Goal: Navigation & Orientation: Understand site structure

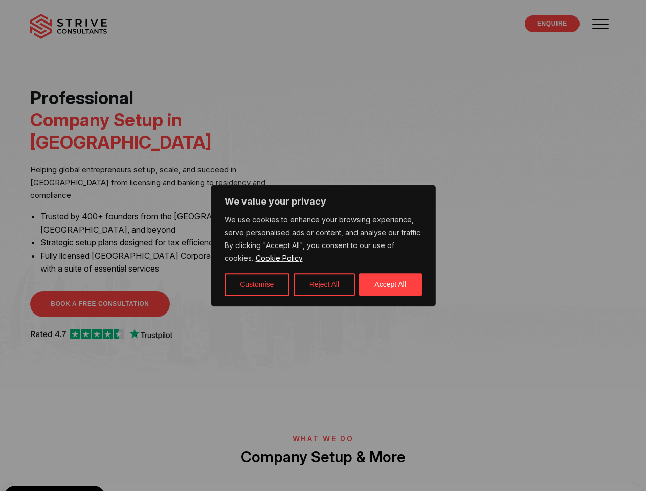
click at [323, 245] on p "We use cookies to enhance your browsing experience, serve personalised ads or c…" at bounding box center [322, 239] width 197 height 51
click at [257, 284] on button "Customise" at bounding box center [256, 284] width 65 height 22
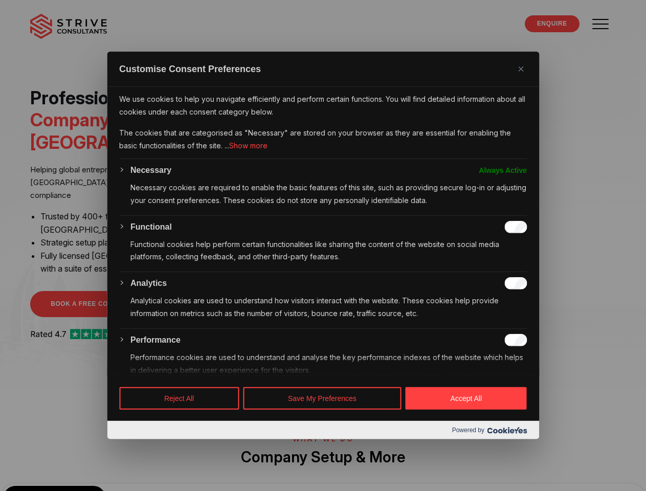
click at [324, 284] on div at bounding box center [323, 245] width 646 height 491
click at [390, 284] on div at bounding box center [323, 245] width 646 height 491
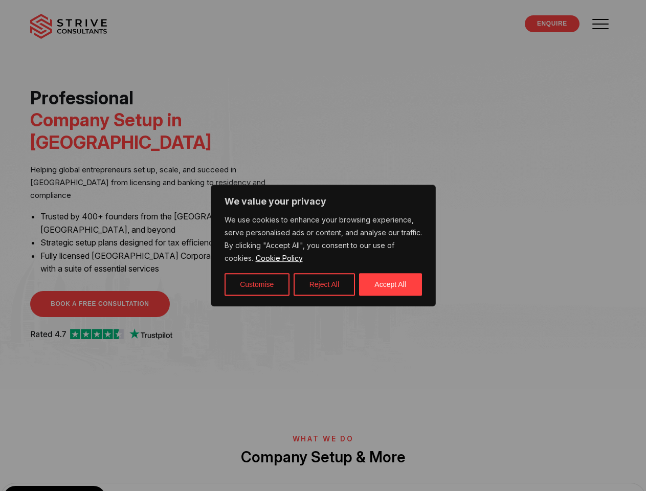
click at [323, 245] on p "We use cookies to enhance your browsing experience, serve personalised ads or c…" at bounding box center [322, 239] width 197 height 51
click at [257, 284] on button "Customise" at bounding box center [256, 284] width 65 height 22
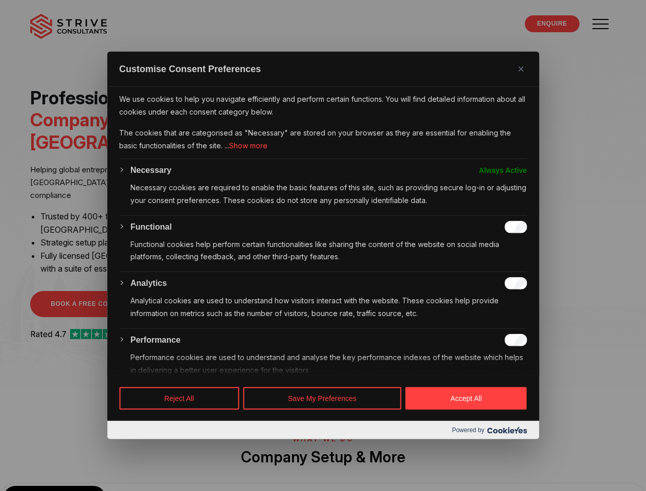
click at [324, 284] on div at bounding box center [323, 245] width 646 height 491
click at [390, 284] on div at bounding box center [323, 245] width 646 height 491
